Goal: Task Accomplishment & Management: Manage account settings

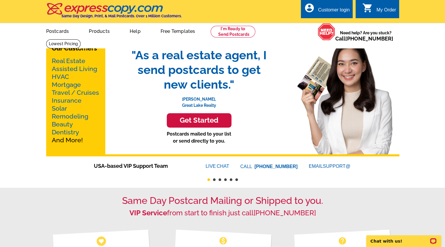
click at [336, 14] on div "Customer login" at bounding box center [334, 11] width 32 height 8
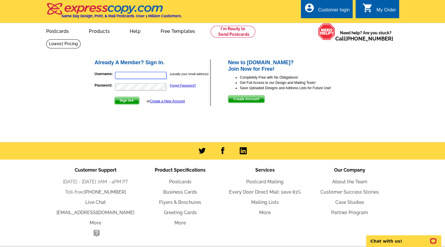
click at [134, 78] on input "Username:" at bounding box center [140, 75] width 51 height 7
click at [79, 124] on main "Already A Member? Sign In. Username: (usually your email address) Password: For…" at bounding box center [222, 90] width 445 height 103
